Goal: Check status: Check status

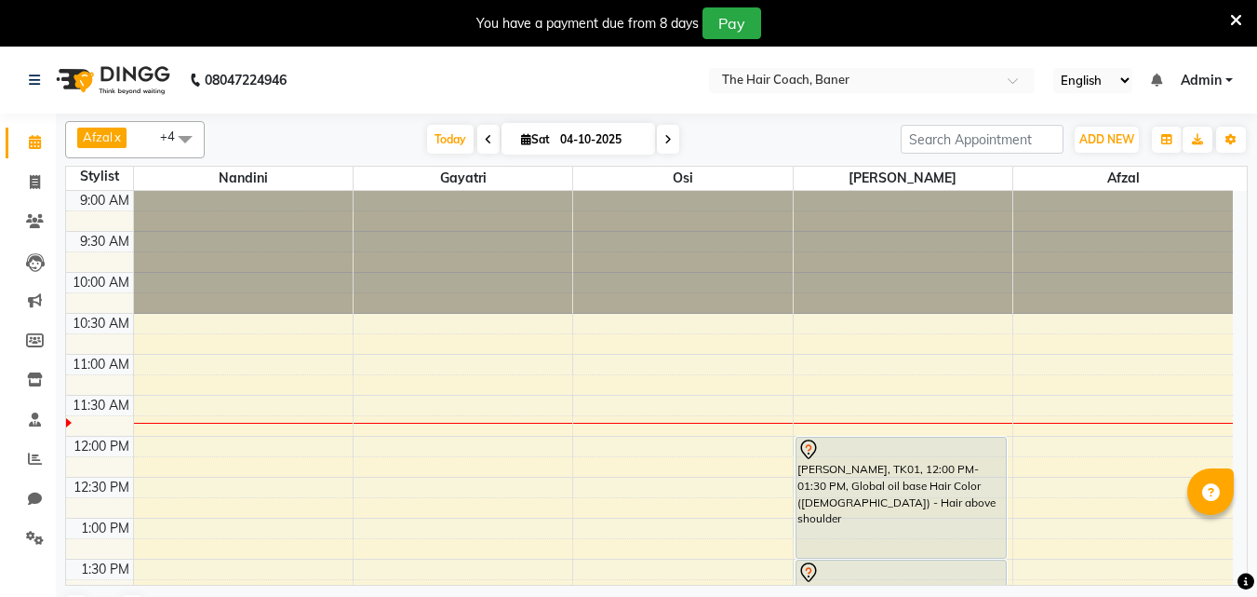
click at [816, 272] on div at bounding box center [903, 252] width 219 height 123
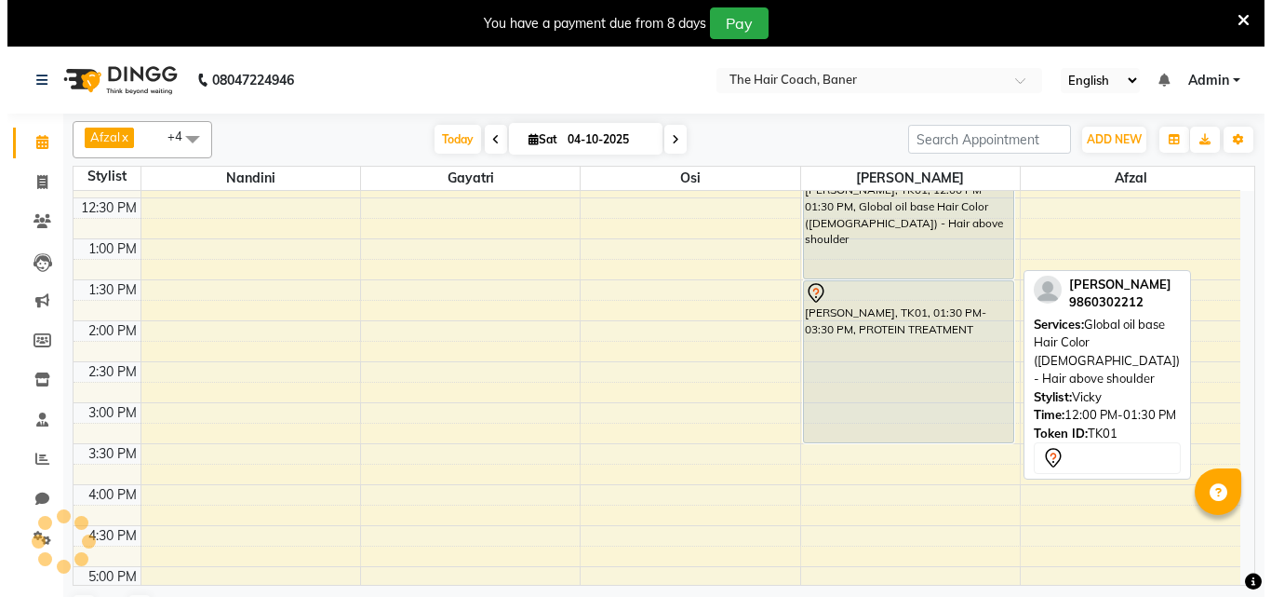
scroll to position [186, 0]
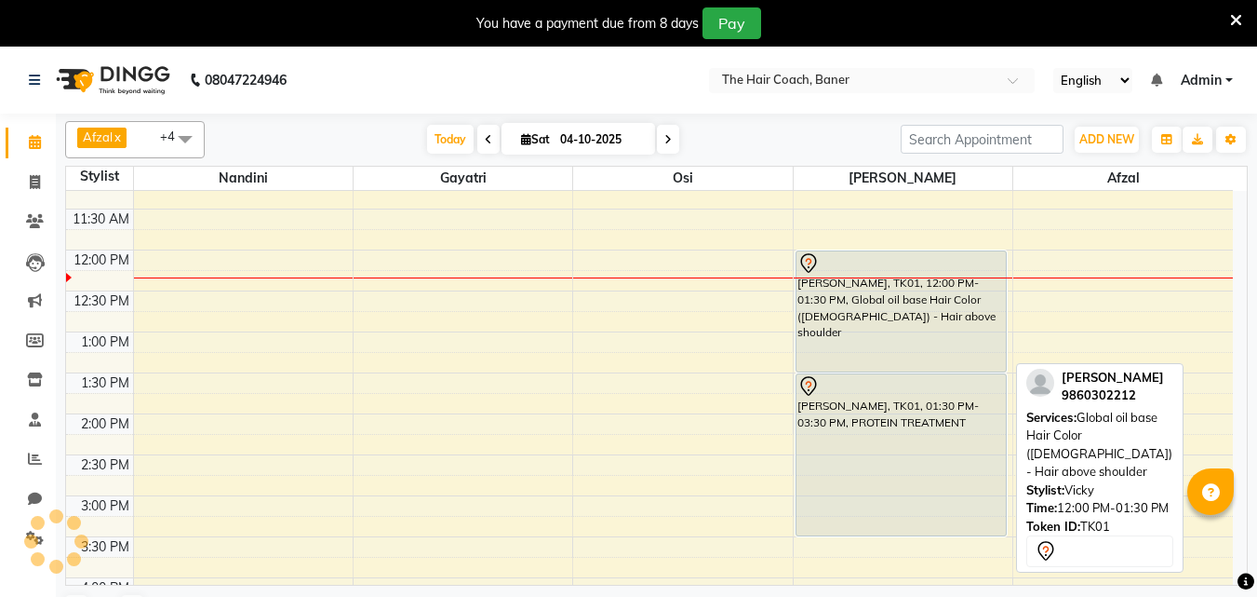
click at [910, 284] on div "[PERSON_NAME], TK01, 12:00 PM-01:30 PM, Global oil base Hair Color ([DEMOGRAPHI…" at bounding box center [902, 311] width 210 height 120
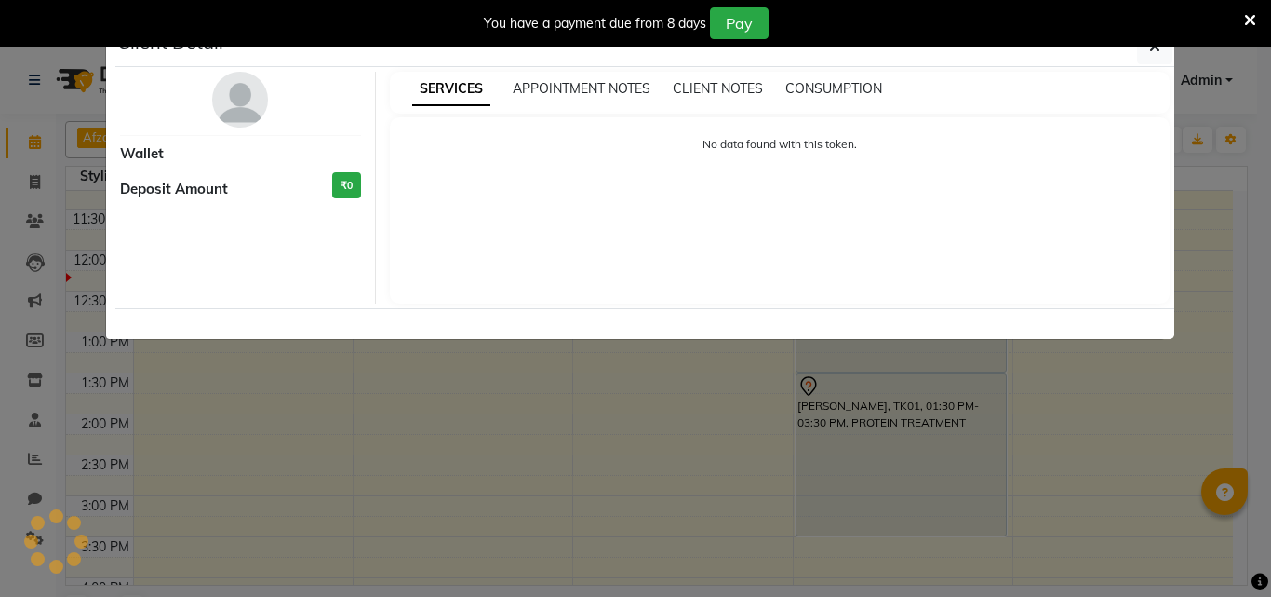
click at [184, 192] on span "Deposit Amount" at bounding box center [174, 189] width 108 height 21
click at [569, 84] on span "APPOINTMENT NOTES" at bounding box center [582, 88] width 138 height 17
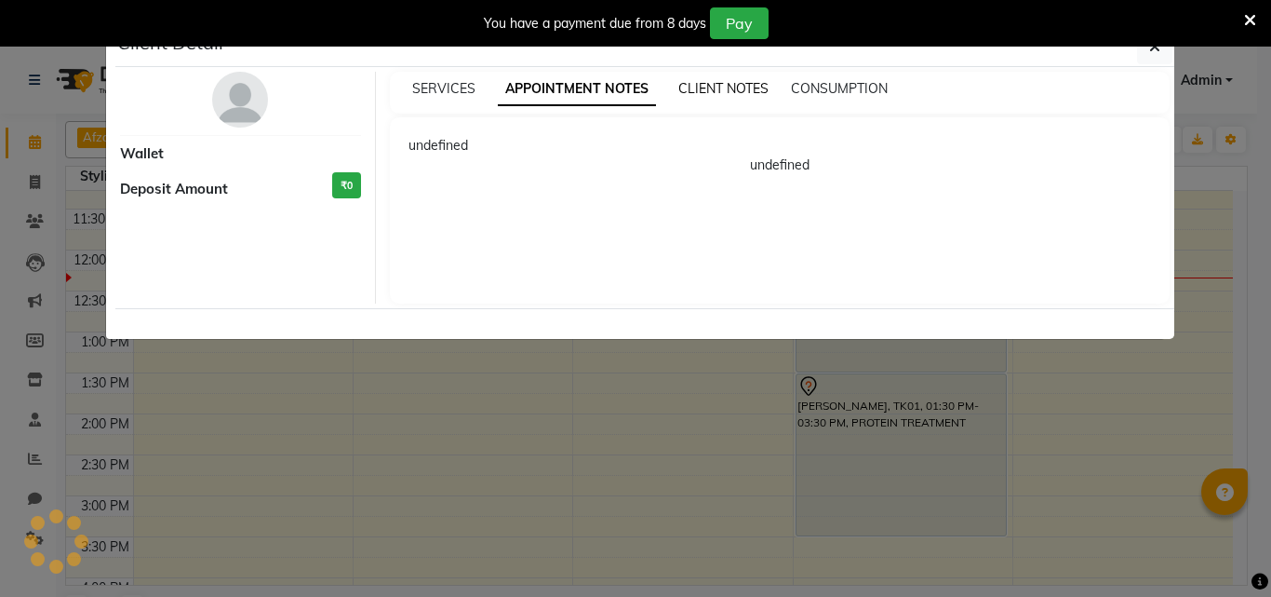
click at [705, 80] on span "CLIENT NOTES" at bounding box center [724, 88] width 90 height 17
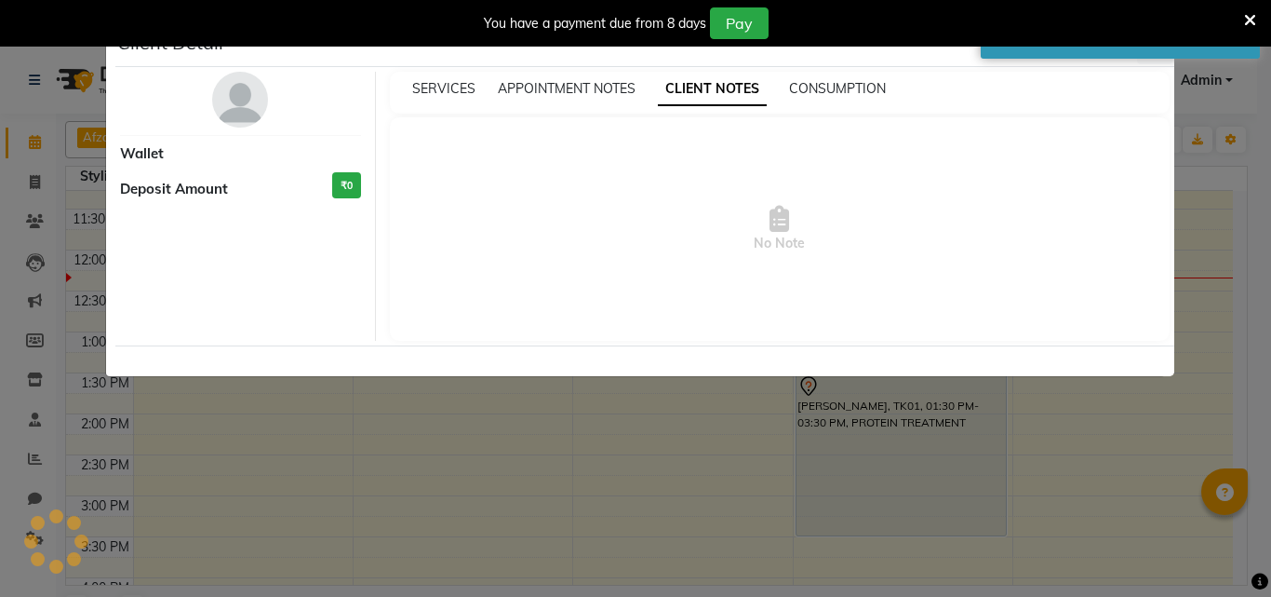
click at [822, 101] on div "SERVICES APPOINTMENT NOTES CLIENT NOTES CONSUMPTION" at bounding box center [780, 93] width 781 height 42
click at [860, 79] on div "CONSUMPTION" at bounding box center [837, 89] width 97 height 20
drag, startPoint x: 141, startPoint y: 128, endPoint x: 144, endPoint y: 144, distance: 17.2
click at [143, 138] on div "Wallet Deposit Amount ₹0" at bounding box center [241, 206] width 270 height 269
click at [144, 144] on span "Wallet" at bounding box center [142, 153] width 44 height 21
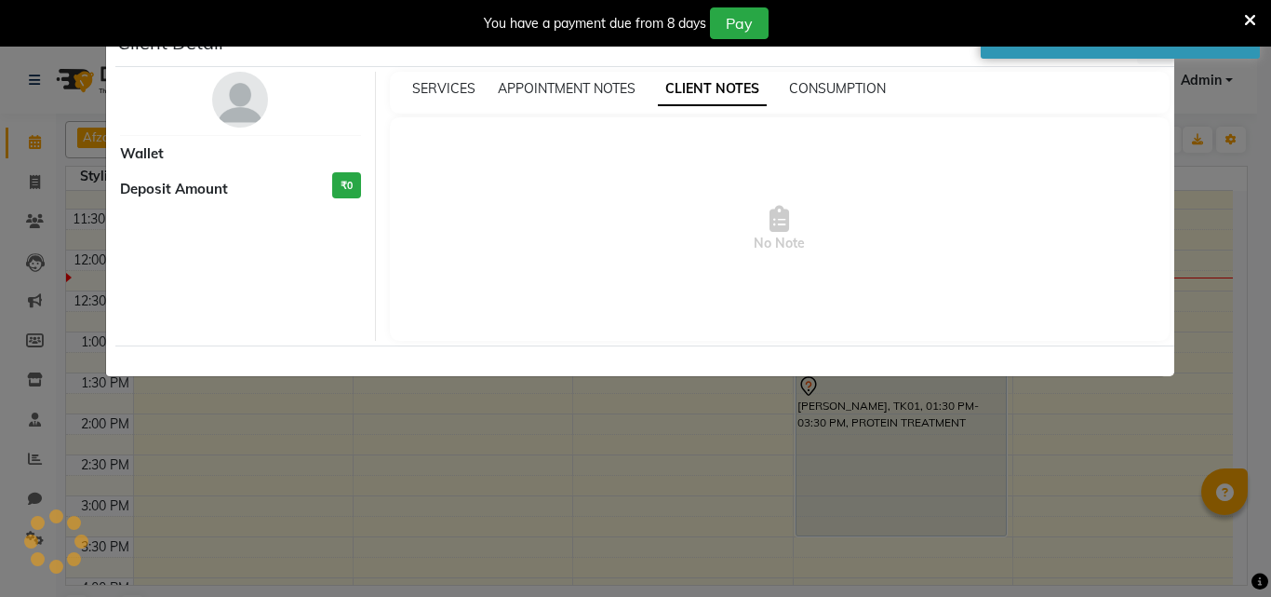
click at [706, 463] on ngb-modal-window "Client Detail Wallet Deposit Amount ₹0 SERVICES APPOINTMENT NOTES CLIENT NOTES …" at bounding box center [635, 298] width 1271 height 597
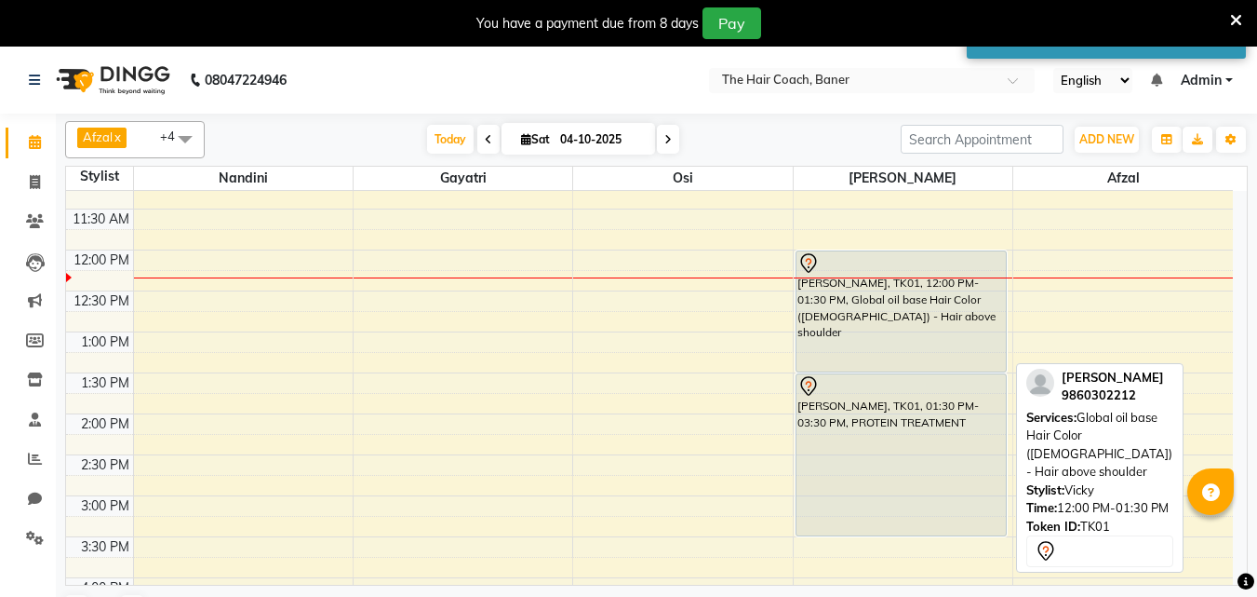
click at [934, 311] on div "[PERSON_NAME], TK01, 12:00 PM-01:30 PM, Global oil base Hair Color ([DEMOGRAPHI…" at bounding box center [902, 311] width 210 height 120
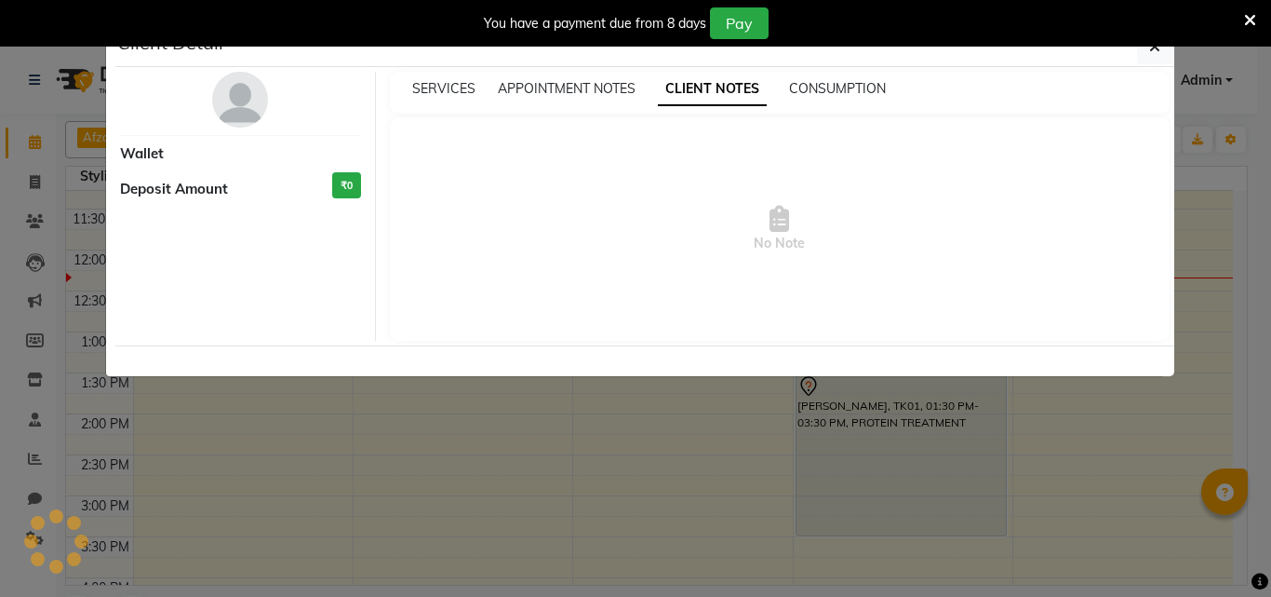
click at [1250, 17] on icon at bounding box center [1250, 20] width 12 height 17
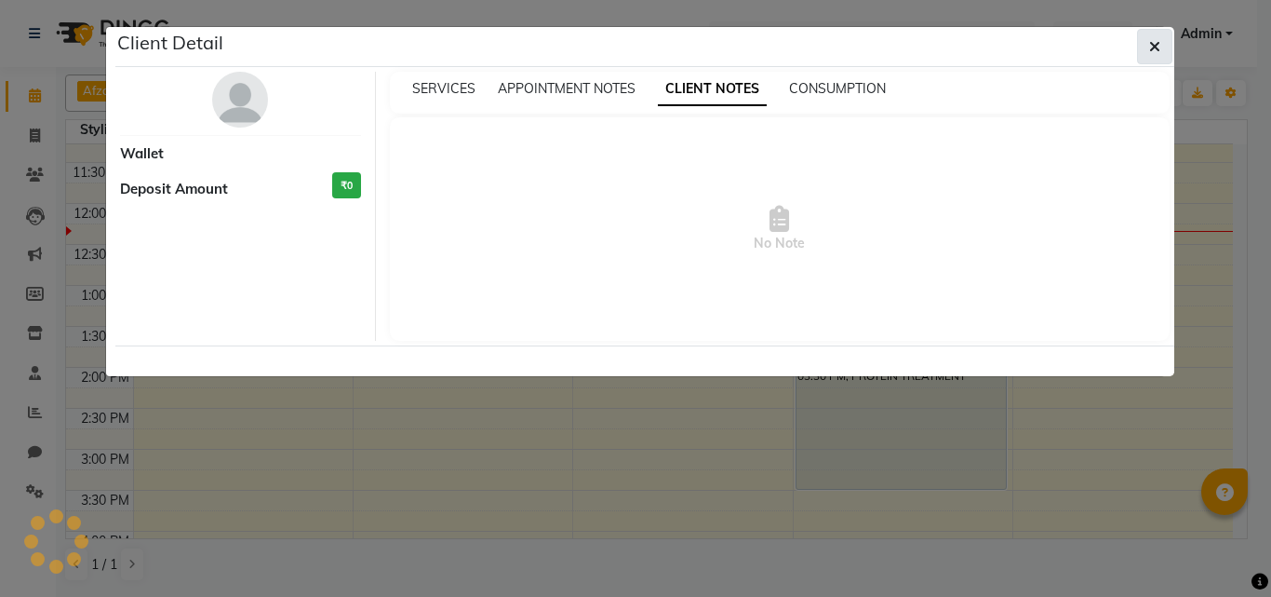
click at [1149, 42] on button "button" at bounding box center [1154, 46] width 35 height 35
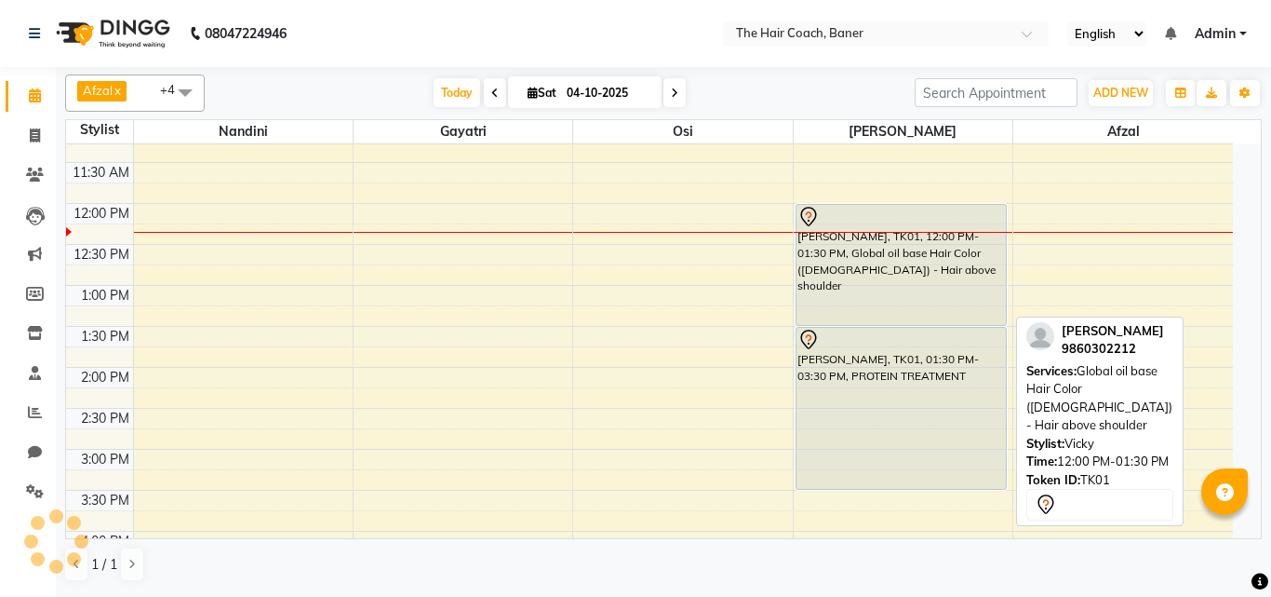
click at [914, 264] on div "[PERSON_NAME], TK01, 12:00 PM-01:30 PM, Global oil base Hair Color ([DEMOGRAPHI…" at bounding box center [902, 265] width 210 height 120
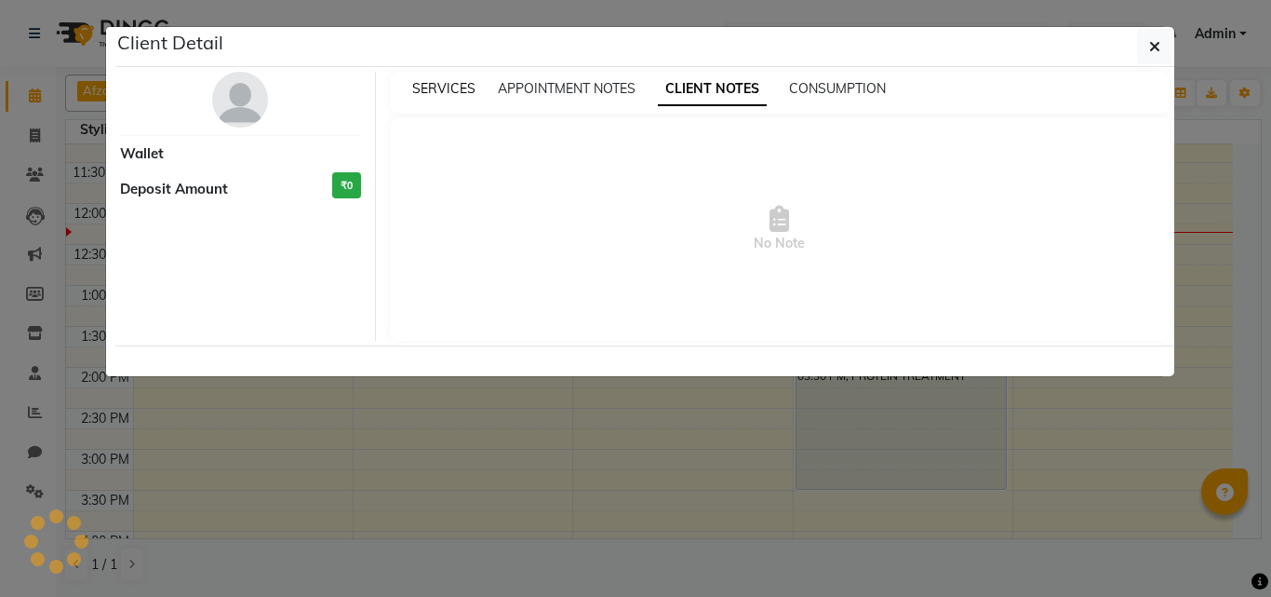
click at [451, 83] on span "SERVICES" at bounding box center [443, 88] width 63 height 17
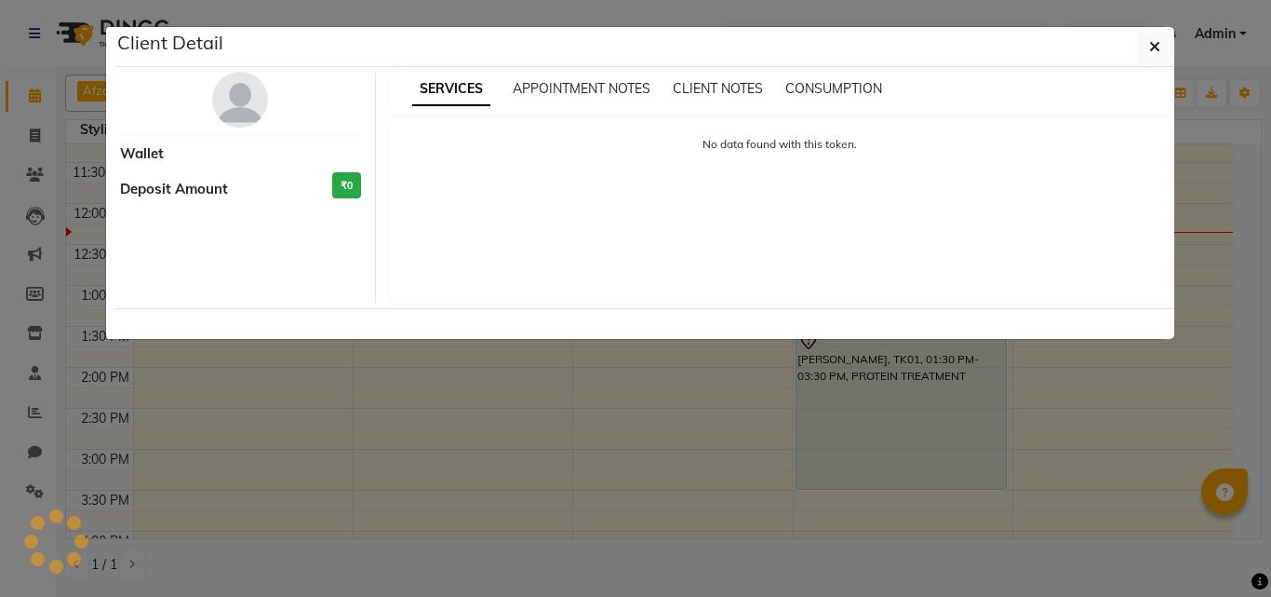
click at [171, 108] on div "Wallet Deposit Amount ₹0" at bounding box center [241, 188] width 270 height 232
click at [369, 540] on ngb-modal-window "Client Detail Wallet Deposit Amount ₹0 SERVICES APPOINTMENT NOTES CLIENT NOTES …" at bounding box center [635, 298] width 1271 height 597
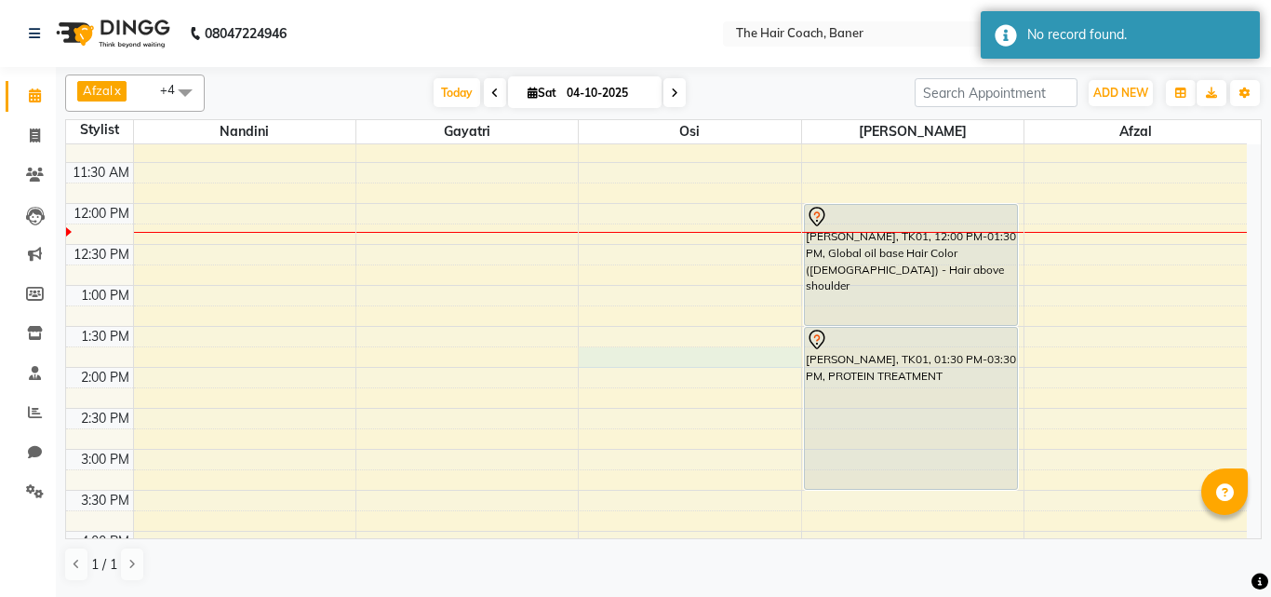
click at [706, 357] on div "9:00 AM 9:30 AM 10:00 AM 10:30 AM 11:00 AM 11:30 AM 12:00 PM 12:30 PM 1:00 PM 1…" at bounding box center [656, 449] width 1181 height 982
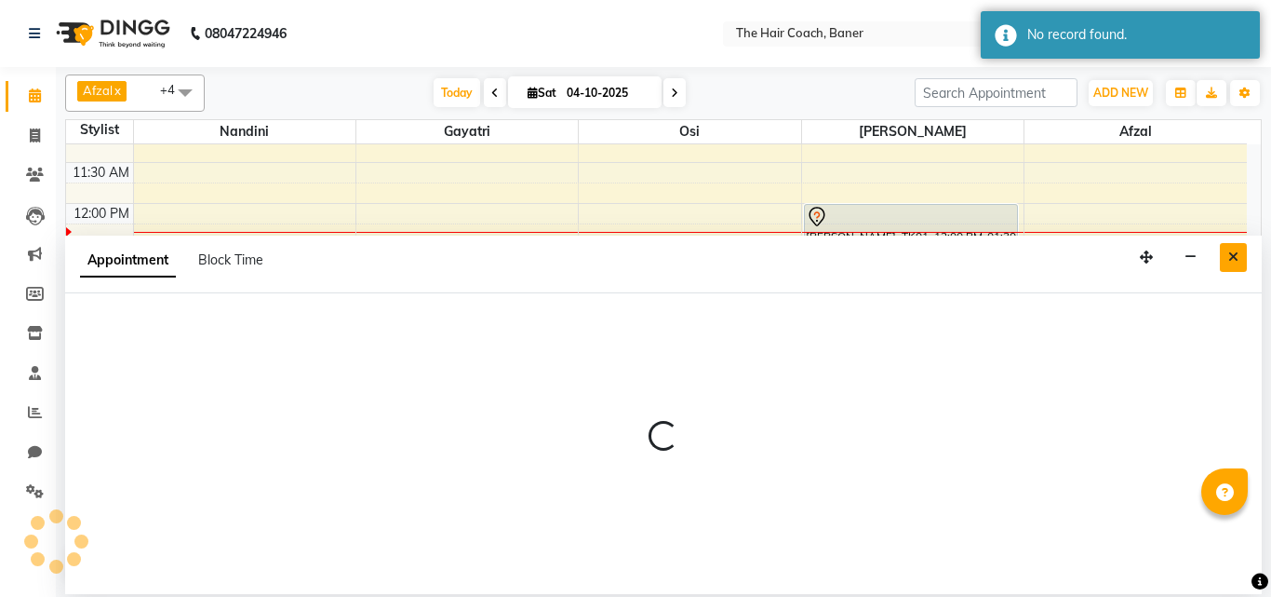
click at [1229, 263] on icon "Close" at bounding box center [1234, 256] width 10 height 13
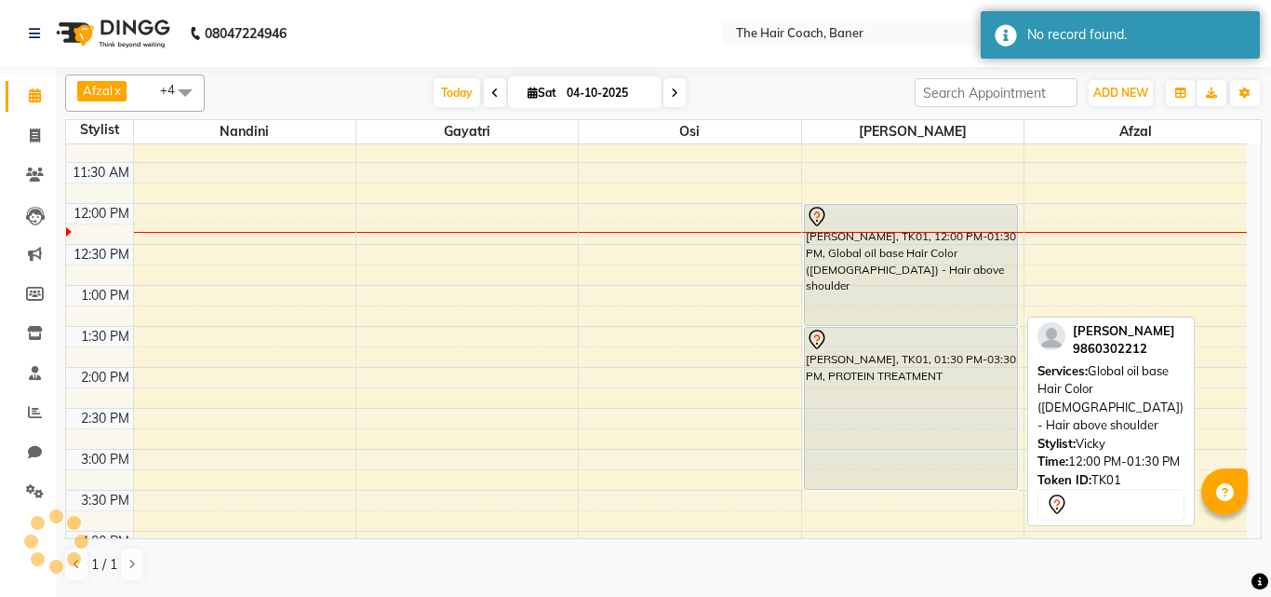
click at [907, 265] on div "[PERSON_NAME], TK01, 12:00 PM-01:30 PM, Global oil base Hair Color ([DEMOGRAPHI…" at bounding box center [911, 265] width 212 height 120
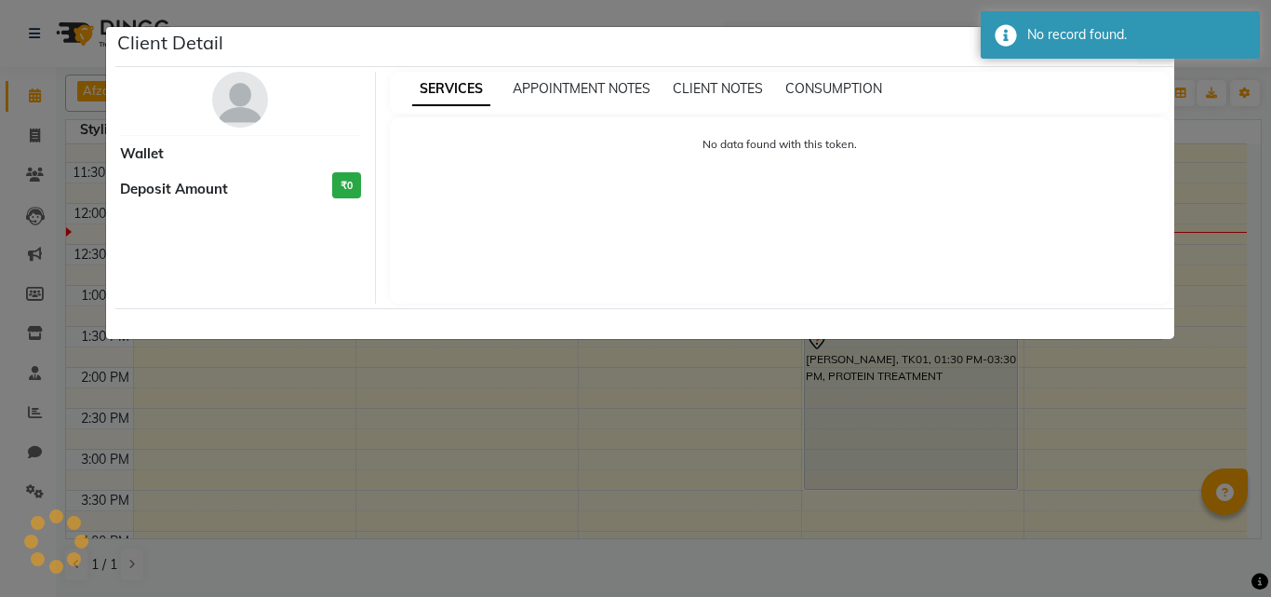
click at [648, 426] on ngb-modal-window "Client Detail Wallet Deposit Amount ₹0 SERVICES APPOINTMENT NOTES CLIENT NOTES …" at bounding box center [635, 298] width 1271 height 597
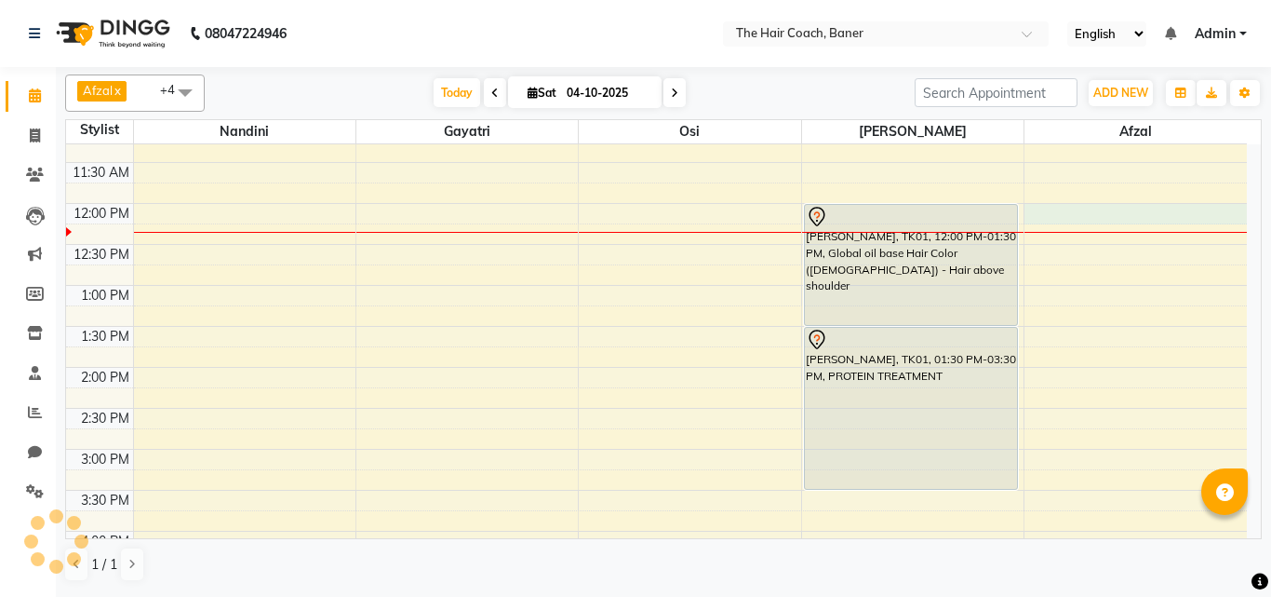
click at [1076, 213] on div "9:00 AM 9:30 AM 10:00 AM 10:30 AM 11:00 AM 11:30 AM 12:00 PM 12:30 PM 1:00 PM 1…" at bounding box center [656, 449] width 1181 height 982
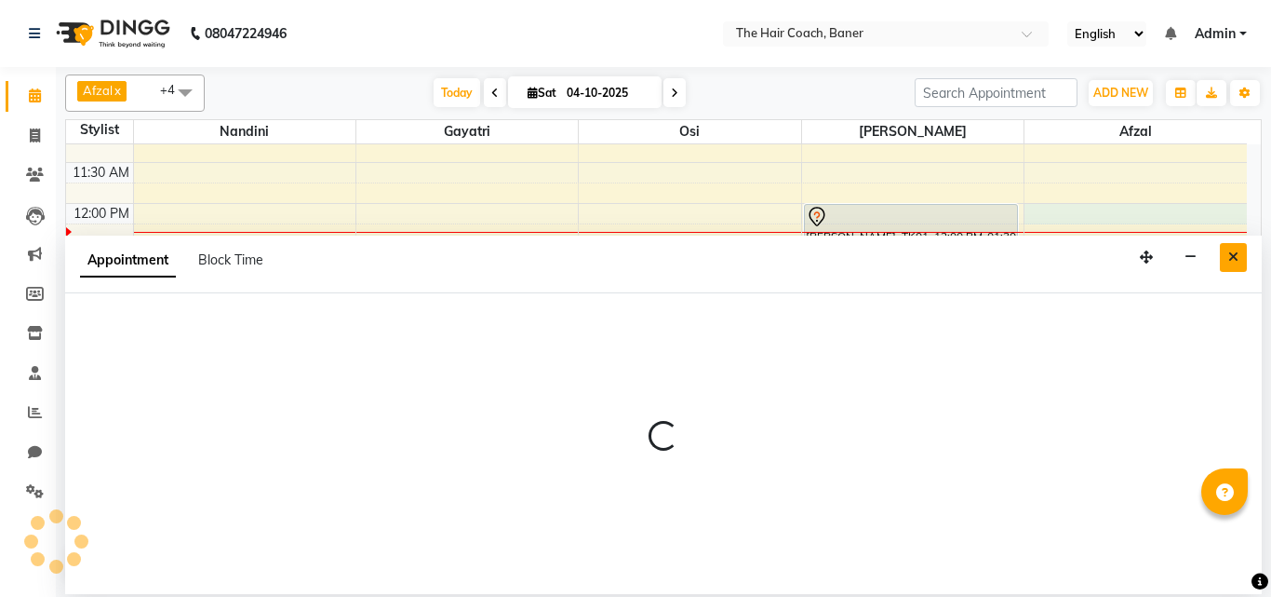
click at [1236, 252] on icon "Close" at bounding box center [1234, 256] width 10 height 13
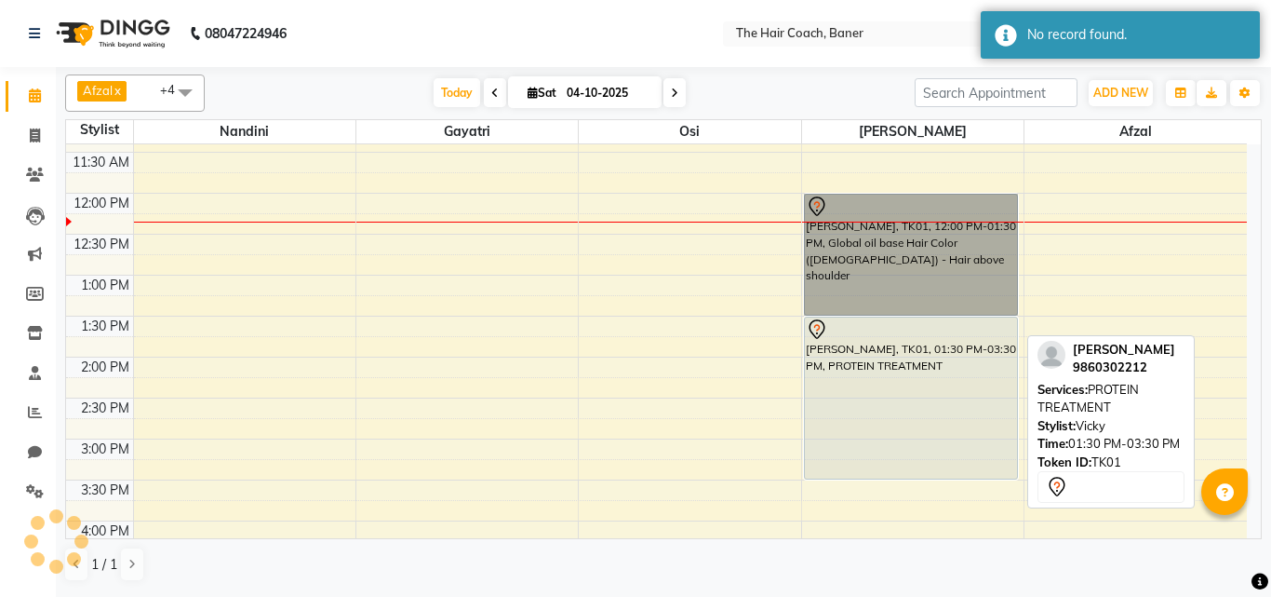
scroll to position [302, 0]
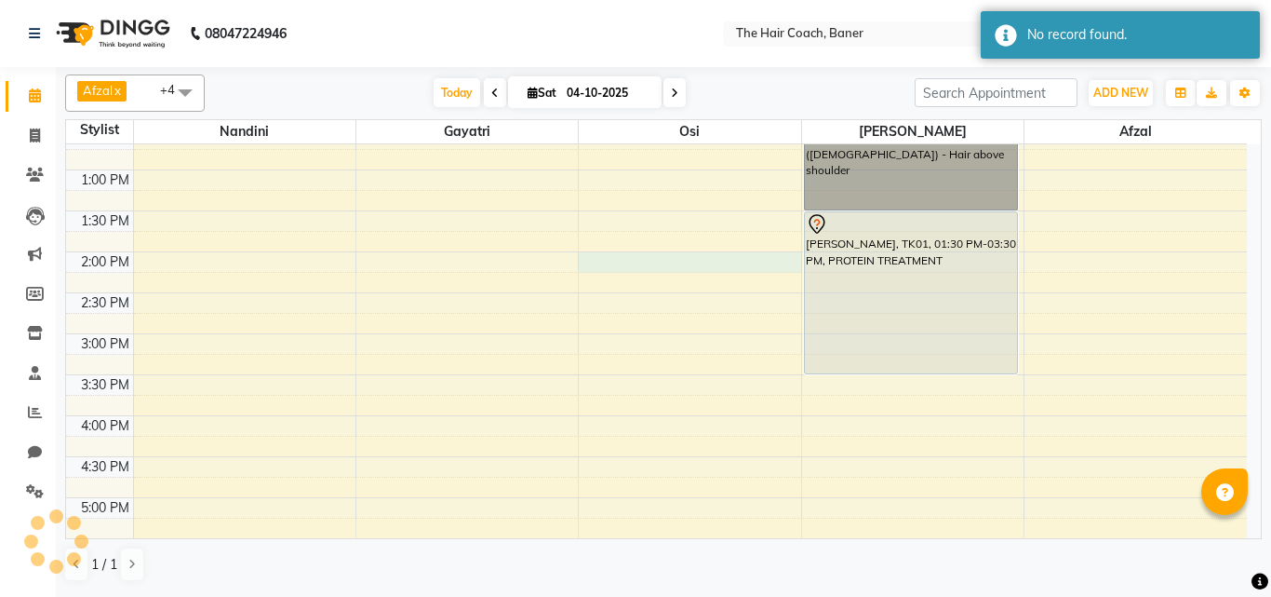
click at [625, 263] on div "9:00 AM 9:30 AM 10:00 AM 10:30 AM 11:00 AM 11:30 AM 12:00 PM 12:30 PM 1:00 PM 1…" at bounding box center [656, 334] width 1181 height 982
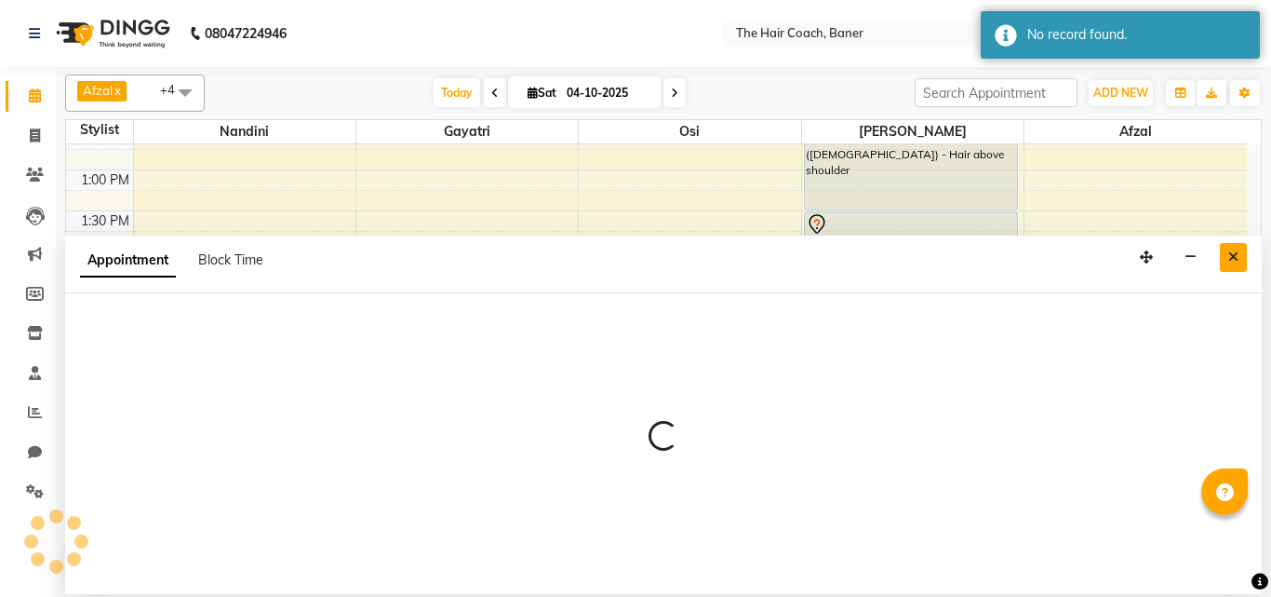
click at [1233, 252] on icon "Close" at bounding box center [1234, 256] width 10 height 13
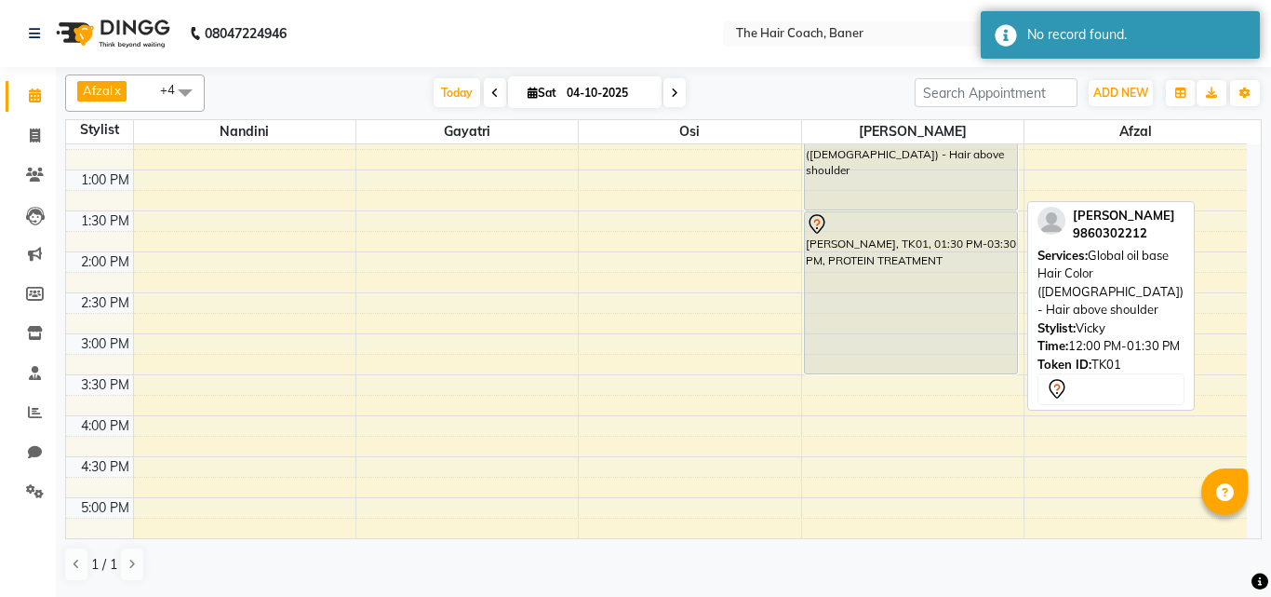
click at [893, 184] on div "[PERSON_NAME], TK01, 12:00 PM-01:30 PM, Global oil base Hair Color ([DEMOGRAPHI…" at bounding box center [911, 149] width 212 height 120
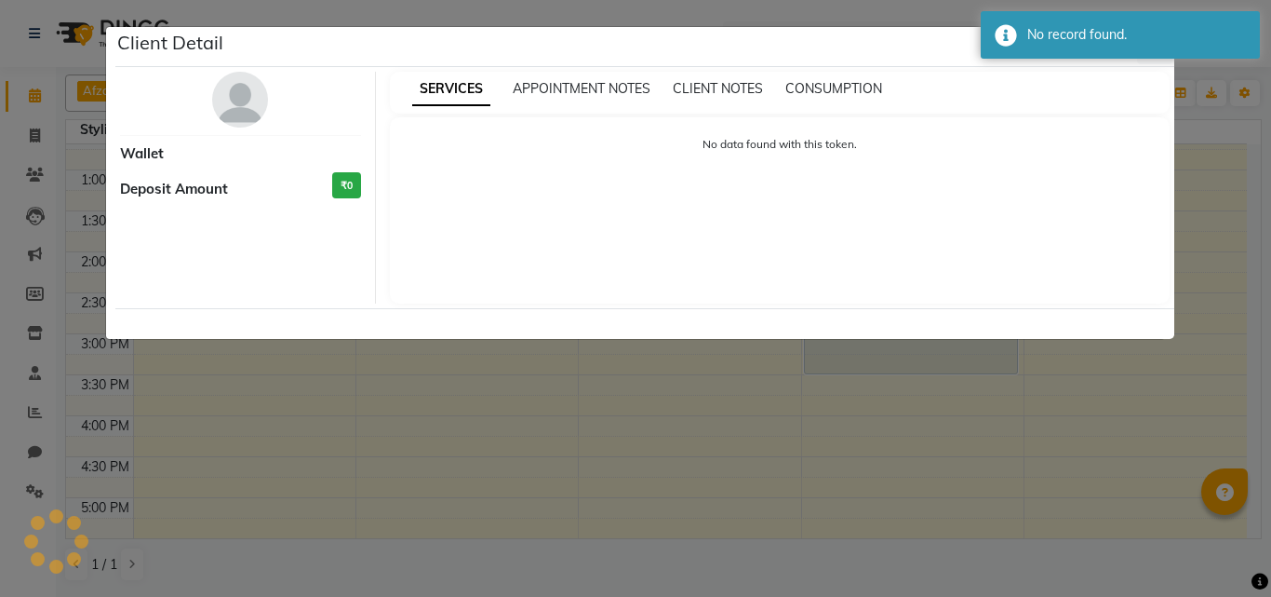
click at [893, 184] on div "No data found with this token." at bounding box center [780, 210] width 781 height 186
click at [1188, 141] on ngb-modal-window "Client Detail Wallet Deposit Amount ₹0 SERVICES APPOINTMENT NOTES CLIENT NOTES …" at bounding box center [635, 298] width 1271 height 597
